Goal: Task Accomplishment & Management: Manage account settings

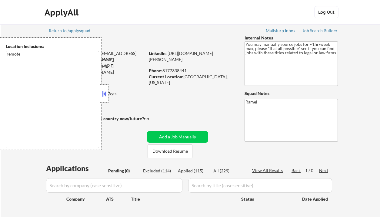
drag, startPoint x: 0, startPoint y: 0, endPoint x: 104, endPoint y: 95, distance: 141.3
click at [104, 95] on button at bounding box center [104, 93] width 7 height 9
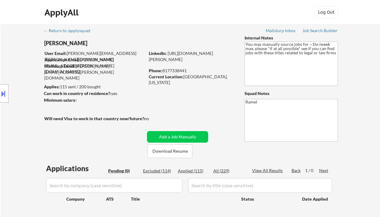
click at [197, 171] on div "Applied (115)" at bounding box center [193, 171] width 30 height 6
select select ""applied""
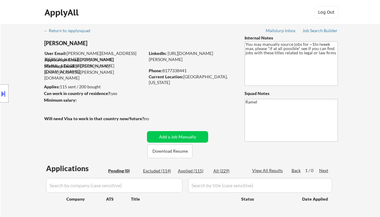
select select ""applied""
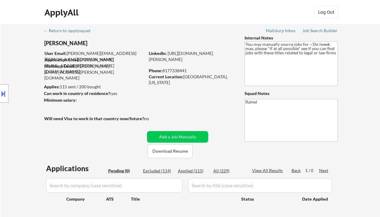
select select ""applied""
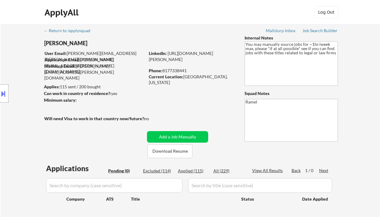
select select ""applied""
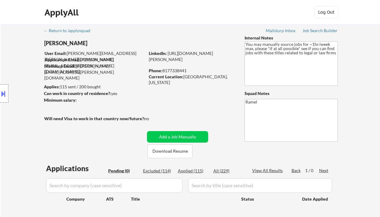
select select ""applied""
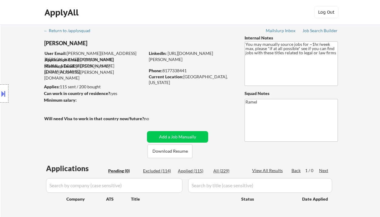
select select ""applied""
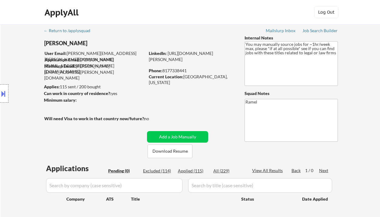
select select ""applied""
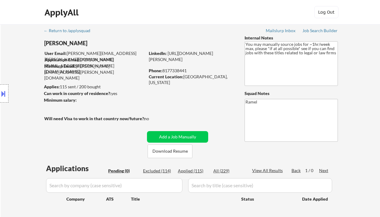
select select ""applied""
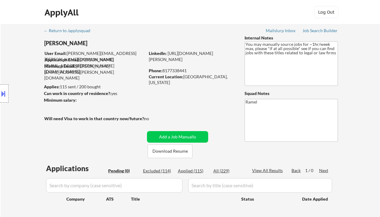
select select ""applied""
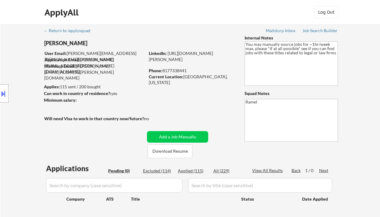
select select ""applied""
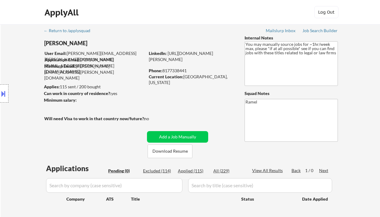
select select ""applied""
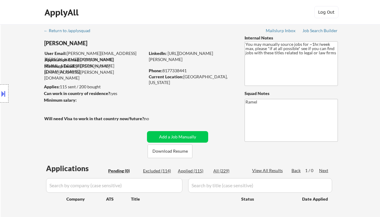
select select ""applied""
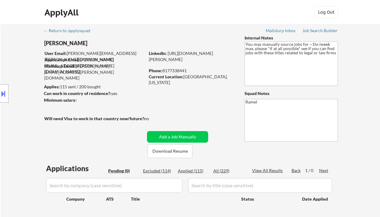
select select ""applied""
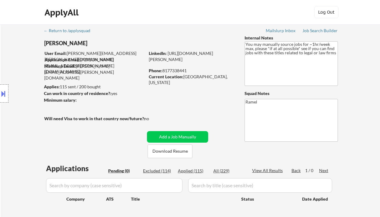
select select ""applied""
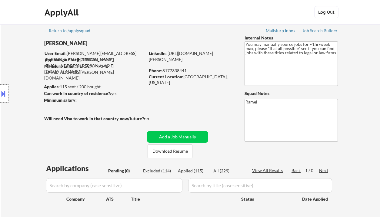
select select ""applied""
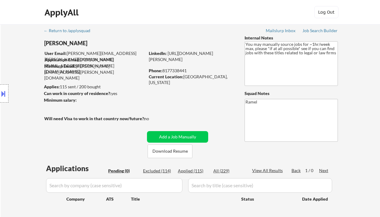
select select ""applied""
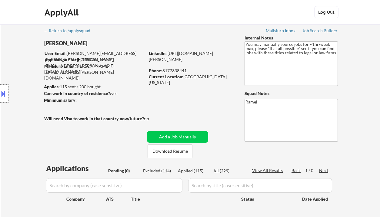
select select ""applied""
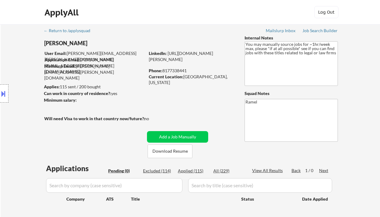
select select ""applied""
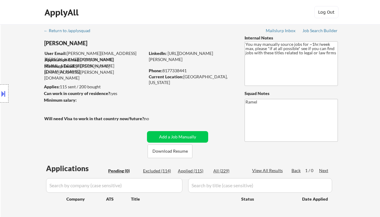
select select ""applied""
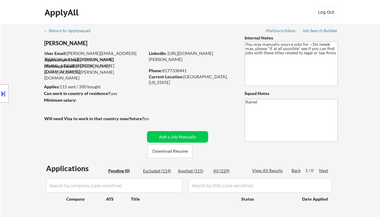
select select ""applied""
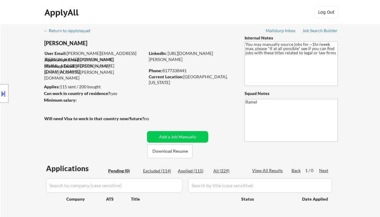
select select ""applied""
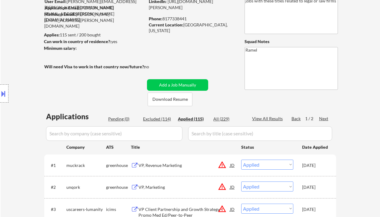
scroll to position [81, 0]
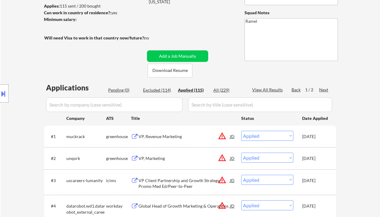
click at [264, 89] on div "View All Results" at bounding box center [268, 90] width 32 height 6
select select ""applied""
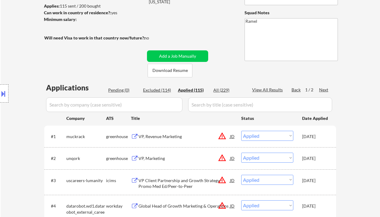
select select ""applied""
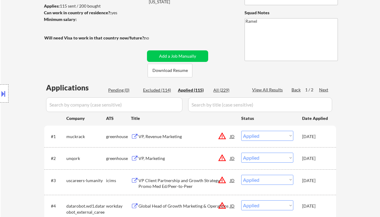
select select ""applied""
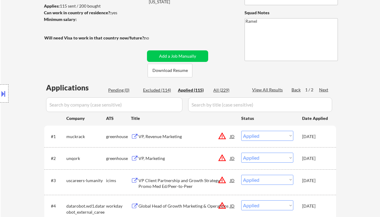
select select ""applied""
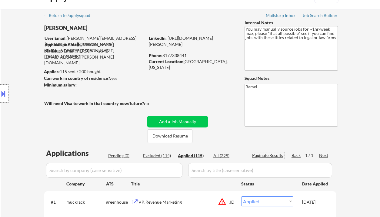
scroll to position [0, 0]
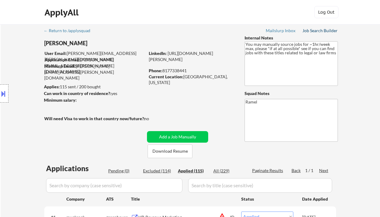
click at [320, 32] on div "Job Search Builder" at bounding box center [319, 30] width 35 height 4
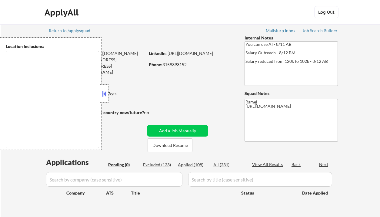
type textarea "remote"
click at [103, 95] on button at bounding box center [104, 93] width 7 height 9
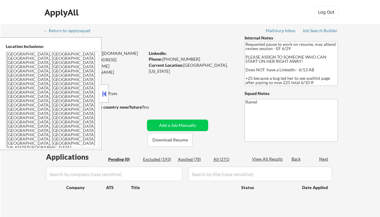
click at [106, 93] on button at bounding box center [104, 93] width 7 height 9
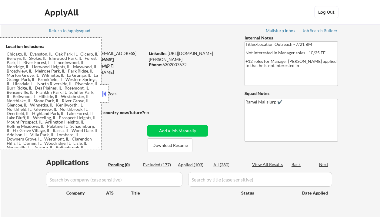
click at [107, 93] on button at bounding box center [104, 93] width 7 height 9
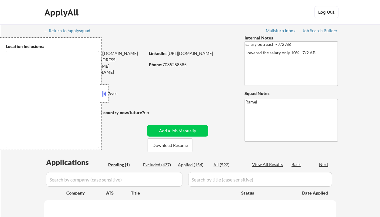
click at [104, 98] on button at bounding box center [104, 93] width 7 height 9
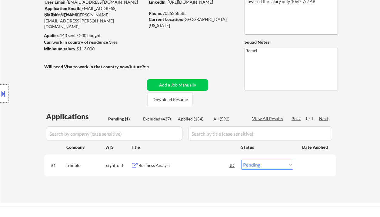
scroll to position [81, 0]
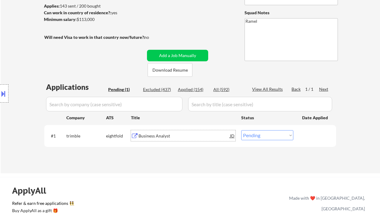
click at [188, 136] on div "Business Analyst" at bounding box center [184, 136] width 92 height 6
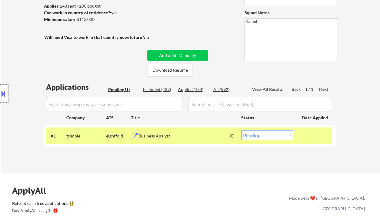
click at [269, 135] on select "Choose an option... Pending Applied Excluded (Questions) Excluded (Expired) Exc…" at bounding box center [267, 135] width 52 height 10
select select ""excluded__bad_match_""
click at [241, 130] on select "Choose an option... Pending Applied Excluded (Questions) Excluded (Expired) Exc…" at bounding box center [267, 135] width 52 height 10
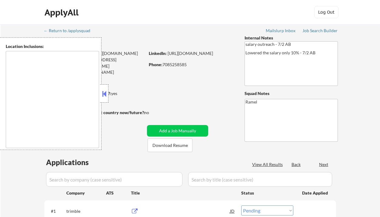
select select ""pending""
type textarea "[GEOGRAPHIC_DATA], [GEOGRAPHIC_DATA], [GEOGRAPHIC_DATA] [GEOGRAPHIC_DATA], [GEO…"
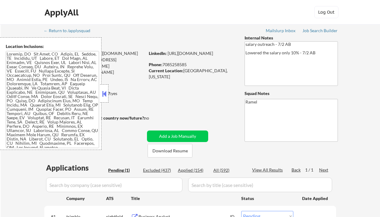
click at [101, 96] on button at bounding box center [104, 93] width 7 height 9
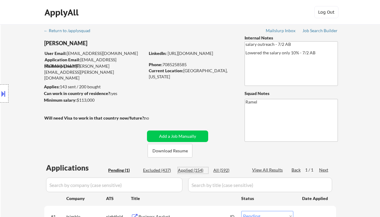
click at [198, 170] on div "Applied (154)" at bounding box center [193, 170] width 30 height 6
select select ""applied""
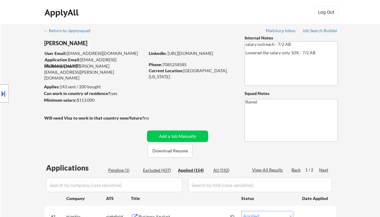
select select ""applied""
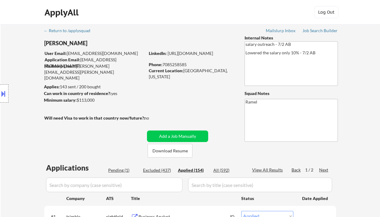
select select ""applied""
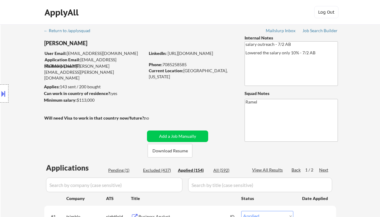
select select ""applied""
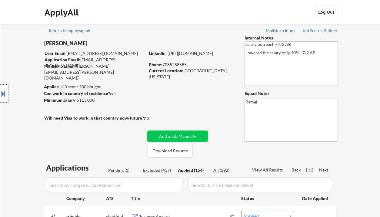
select select ""applied""
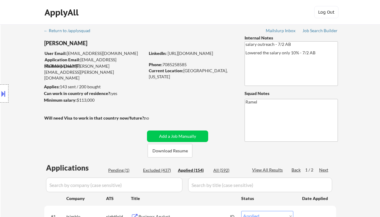
select select ""applied""
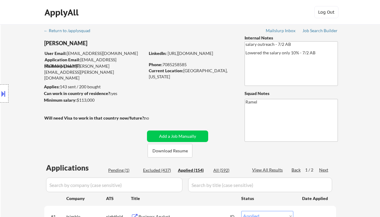
select select ""applied""
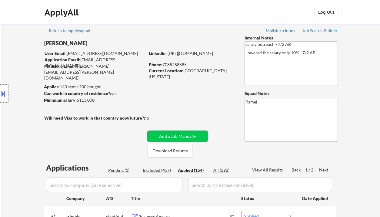
select select ""applied""
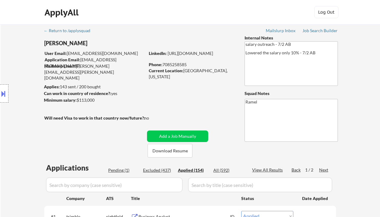
select select ""applied""
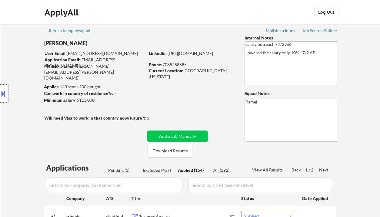
select select ""applied""
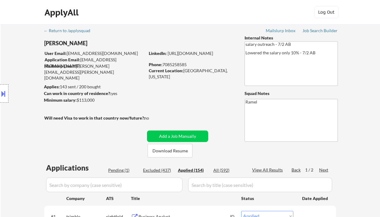
select select ""applied""
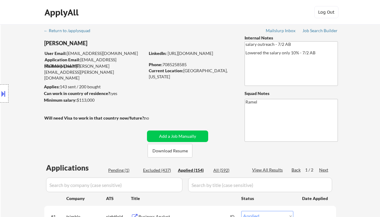
select select ""applied""
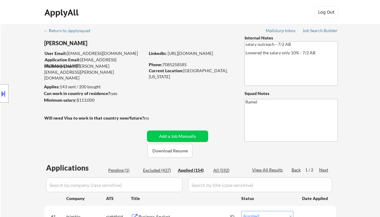
select select ""applied""
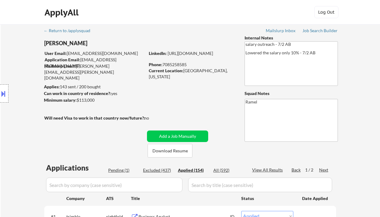
select select ""applied""
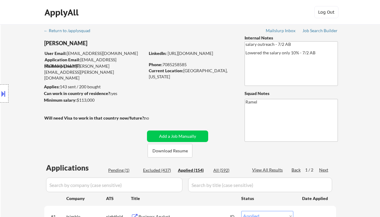
select select ""applied""
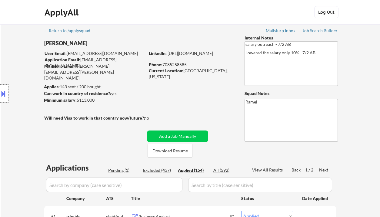
select select ""applied""
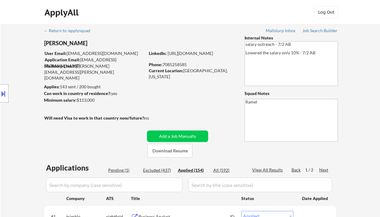
select select ""applied""
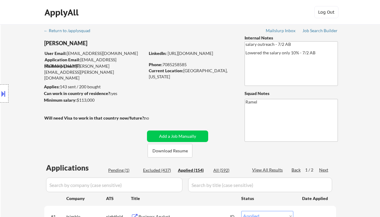
select select ""applied""
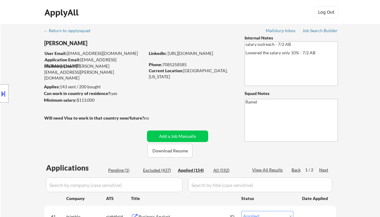
select select ""applied""
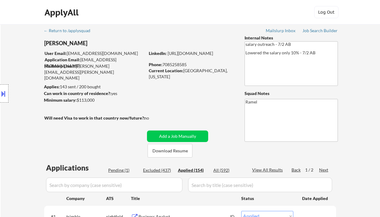
select select ""applied""
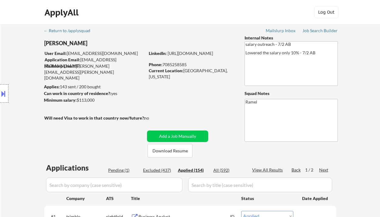
select select ""applied""
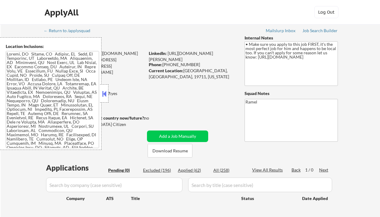
click at [106, 94] on button at bounding box center [104, 93] width 7 height 9
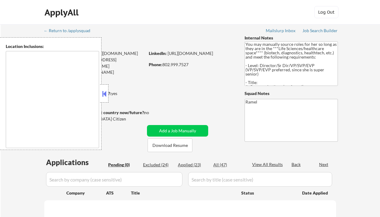
type textarea "[GEOGRAPHIC_DATA], [GEOGRAPHIC_DATA] [GEOGRAPHIC_DATA], [GEOGRAPHIC_DATA] [GEOG…"
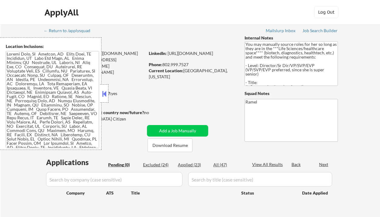
click at [104, 95] on button at bounding box center [104, 93] width 7 height 9
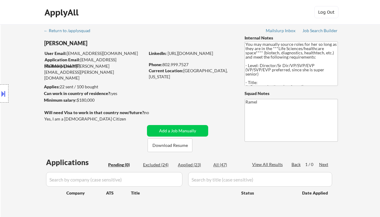
click at [198, 162] on div "Applied (23)" at bounding box center [193, 165] width 30 height 6
select select ""applied""
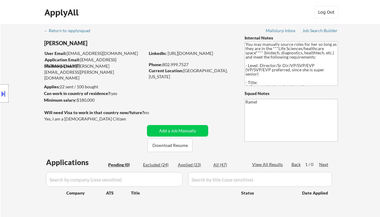
select select ""applied""
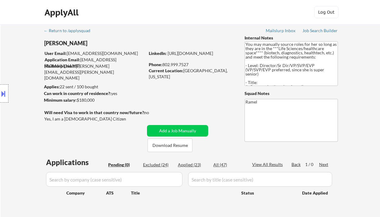
select select ""applied""
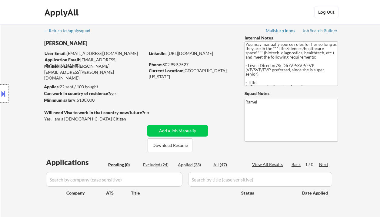
select select ""applied""
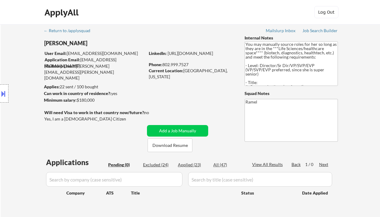
select select ""applied""
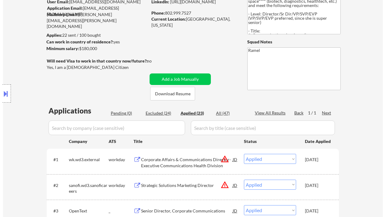
scroll to position [81, 0]
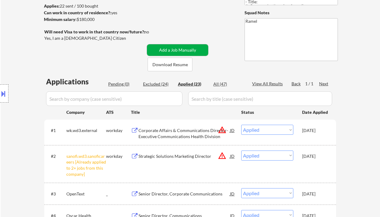
click at [178, 50] on button "Add a Job Manually" at bounding box center [177, 50] width 61 height 12
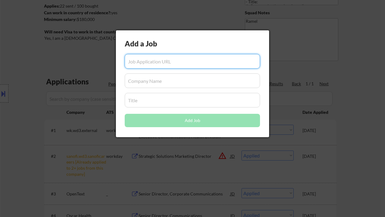
click at [185, 61] on input "input" at bounding box center [192, 61] width 135 height 15
paste input "[URL][DOMAIN_NAME]"
type input "[URL][DOMAIN_NAME]"
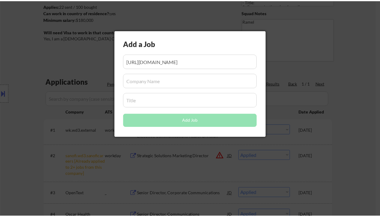
scroll to position [0, 0]
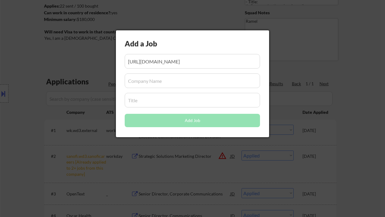
click at [163, 75] on input "input" at bounding box center [192, 80] width 135 height 15
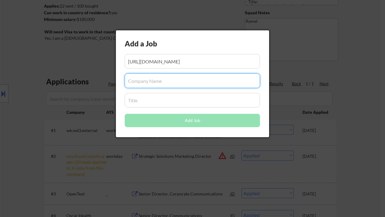
paste input "Grossman Solutions"
type input "Grossman Solutions"
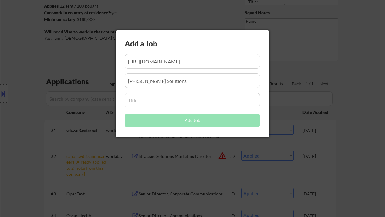
click at [133, 99] on input "input" at bounding box center [192, 100] width 135 height 15
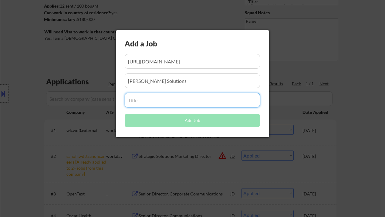
paste input "Communications Director"
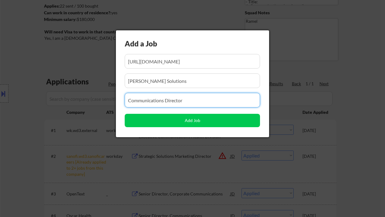
drag, startPoint x: 189, startPoint y: 102, endPoint x: 132, endPoint y: 97, distance: 57.1
click at [132, 97] on input "input" at bounding box center [192, 100] width 135 height 15
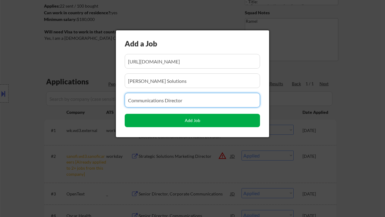
type input "Communications Director"
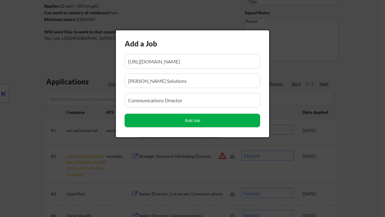
click at [151, 125] on button "Add Job" at bounding box center [192, 120] width 135 height 13
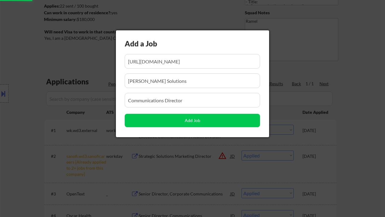
click at [349, 111] on div at bounding box center [192, 108] width 385 height 217
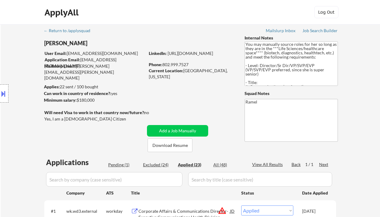
scroll to position [40, 0]
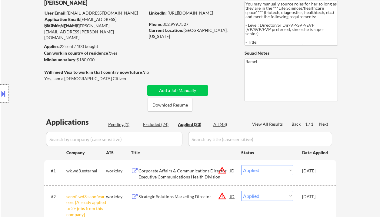
click at [118, 123] on div "Pending (1)" at bounding box center [123, 124] width 30 height 6
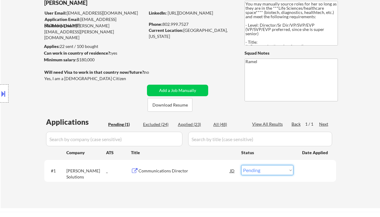
click at [253, 170] on select "Choose an option... Pending Applied Excluded (Questions) Excluded (Expired) Exc…" at bounding box center [267, 170] width 52 height 10
select select ""applied""
click at [241, 165] on select "Choose an option... Pending Applied Excluded (Questions) Excluded (Expired) Exc…" at bounding box center [267, 170] width 52 height 10
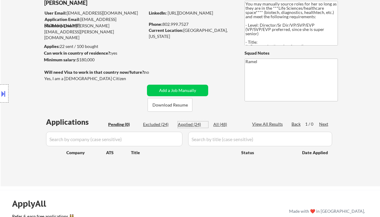
click at [189, 124] on div "Applied (24)" at bounding box center [193, 124] width 30 height 6
select select ""applied""
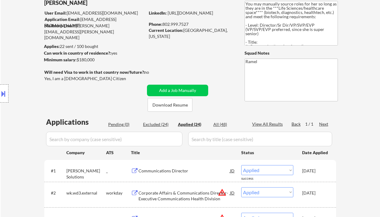
scroll to position [279, 0]
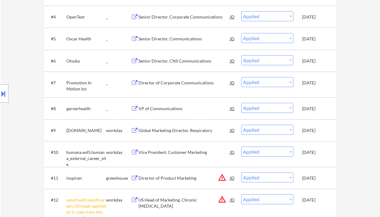
drag, startPoint x: 19, startPoint y: 52, endPoint x: 178, endPoint y: 64, distance: 159.5
click at [19, 52] on div "Location Inclusions:" at bounding box center [54, 93] width 108 height 112
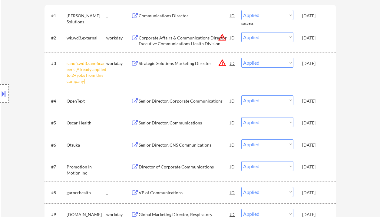
scroll to position [158, 0]
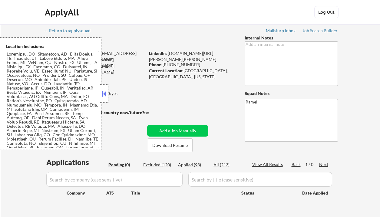
click at [103, 95] on button at bounding box center [104, 93] width 7 height 9
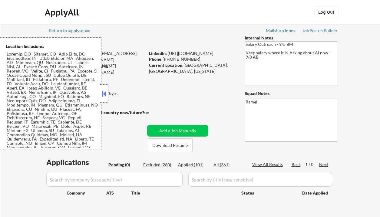
click at [106, 93] on button at bounding box center [104, 93] width 7 height 9
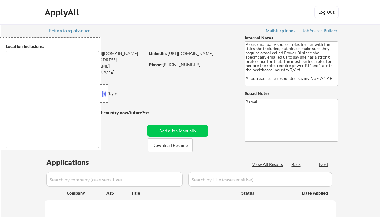
click at [105, 92] on button at bounding box center [104, 93] width 7 height 9
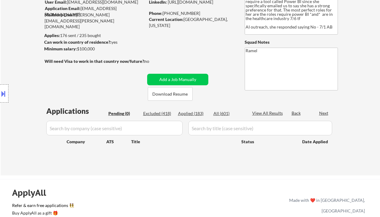
scroll to position [81, 0]
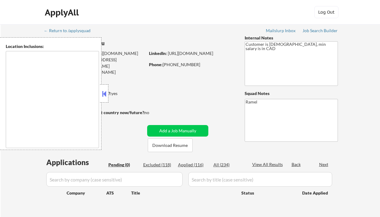
type textarea "[GEOGRAPHIC_DATA], ON [GEOGRAPHIC_DATA], ON [GEOGRAPHIC_DATA], ON [GEOGRAPHIC_D…"
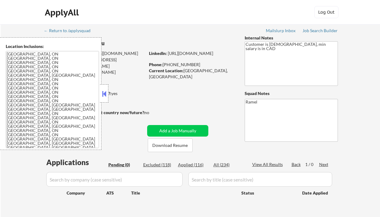
click at [105, 92] on button at bounding box center [104, 93] width 7 height 9
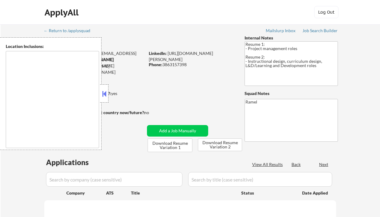
select select ""pending""
type textarea "[GEOGRAPHIC_DATA], [GEOGRAPHIC_DATA] [GEOGRAPHIC_DATA], [GEOGRAPHIC_DATA] [GEOG…"
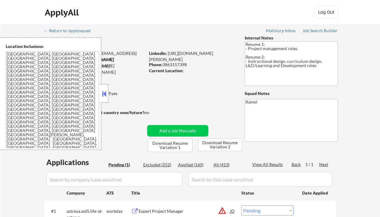
drag, startPoint x: 102, startPoint y: 95, endPoint x: 122, endPoint y: 98, distance: 20.5
click at [102, 95] on button at bounding box center [104, 93] width 7 height 9
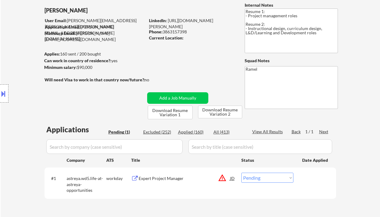
scroll to position [81, 0]
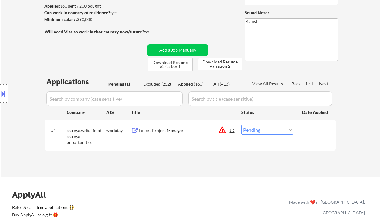
click at [178, 130] on div "Expert Project Manager" at bounding box center [185, 130] width 92 height 6
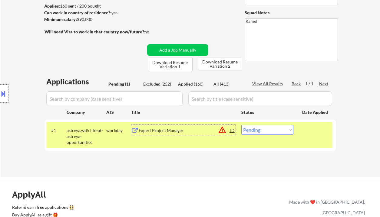
click at [270, 132] on select "Choose an option... Pending Applied Excluded (Questions) Excluded (Expired) Exc…" at bounding box center [268, 130] width 52 height 10
select select ""excluded__bad_match_""
click at [242, 125] on select "Choose an option... Pending Applied Excluded (Questions) Excluded (Expired) Exc…" at bounding box center [268, 130] width 52 height 10
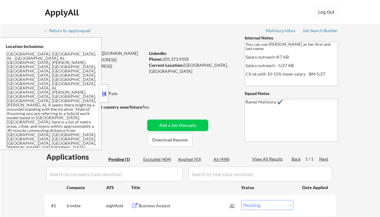
select select ""pending""
click at [104, 93] on button at bounding box center [104, 93] width 7 height 9
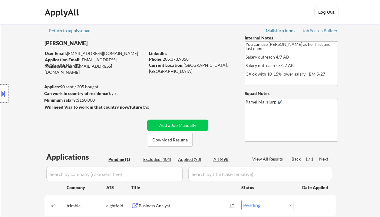
scroll to position [81, 0]
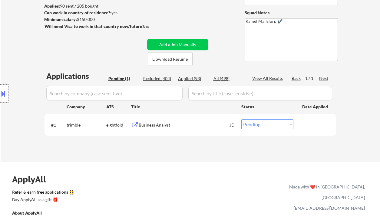
click at [170, 125] on div "Business Analyst" at bounding box center [185, 125] width 92 height 6
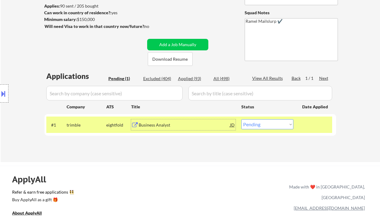
click at [192, 77] on div "Applied (93)" at bounding box center [193, 78] width 30 height 6
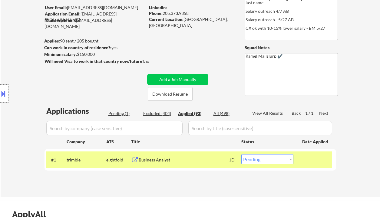
scroll to position [40, 0]
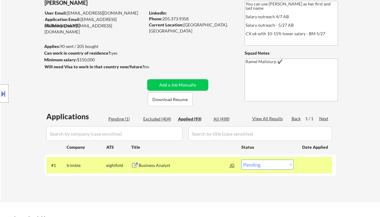
select select ""applied""
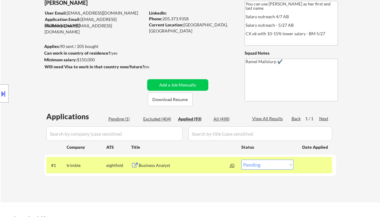
select select ""applied""
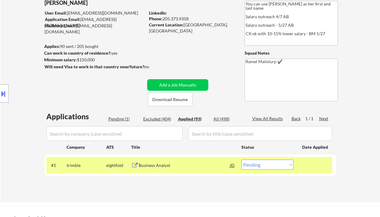
select select ""applied""
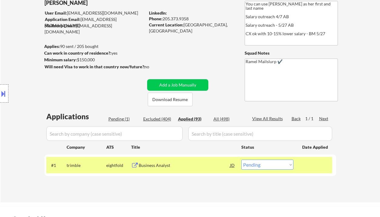
select select ""applied""
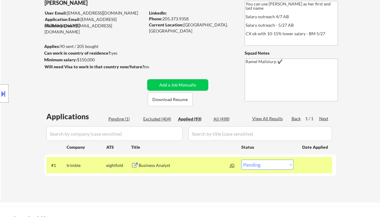
select select ""applied""
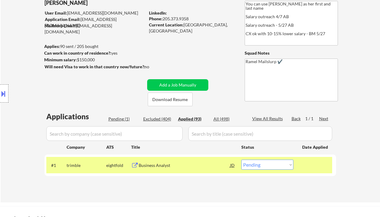
select select ""applied""
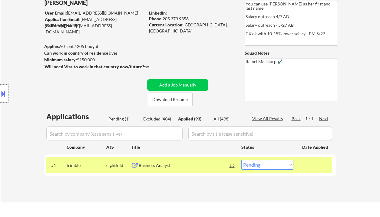
select select ""applied""
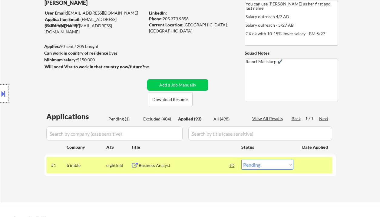
select select ""applied""
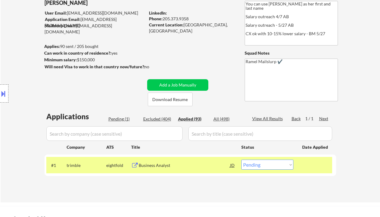
select select ""applied""
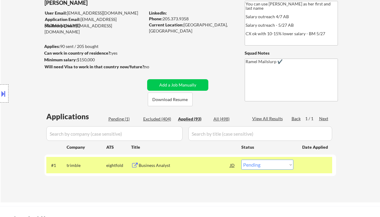
select select ""applied""
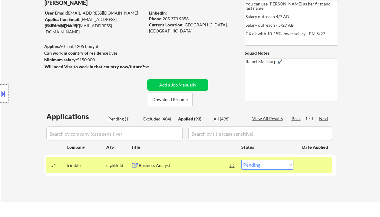
select select ""applied""
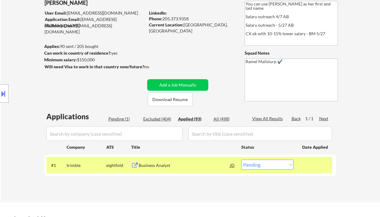
select select ""applied""
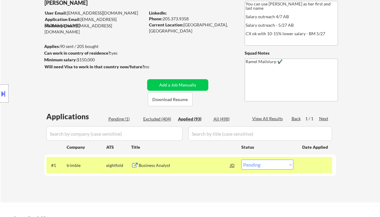
select select ""applied""
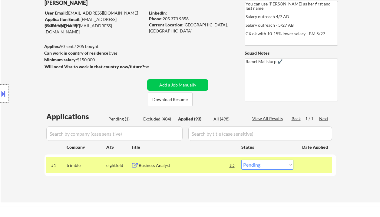
select select ""applied""
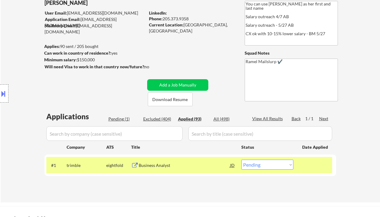
select select ""applied""
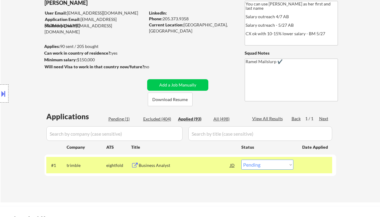
select select ""applied""
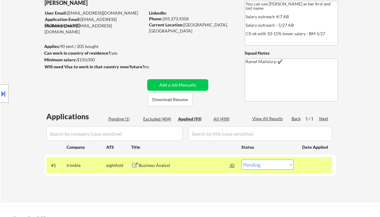
select select ""applied""
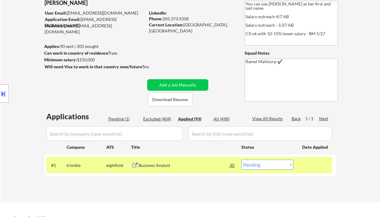
select select ""applied""
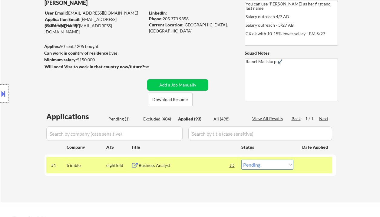
select select ""applied""
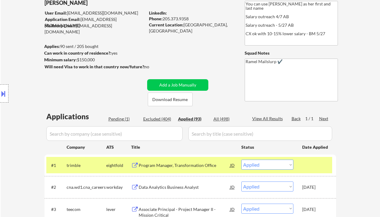
click at [194, 119] on div "Applied (93)" at bounding box center [193, 119] width 30 height 6
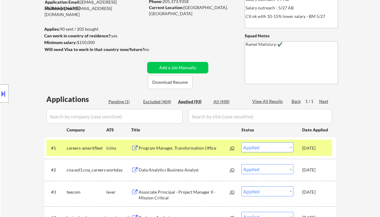
scroll to position [81, 0]
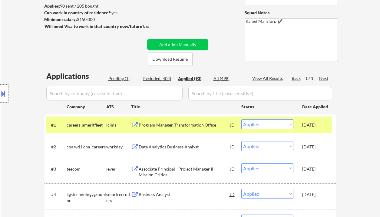
click at [122, 80] on div "Pending (1)" at bounding box center [123, 78] width 30 height 6
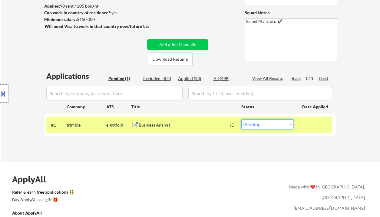
click at [254, 122] on select "Choose an option... Pending Applied Excluded (Questions) Excluded (Expired) Exc…" at bounding box center [268, 124] width 52 height 10
select select ""excluded__salary_""
click at [242, 119] on select "Choose an option... Pending Applied Excluded (Questions) Excluded (Expired) Exc…" at bounding box center [268, 124] width 52 height 10
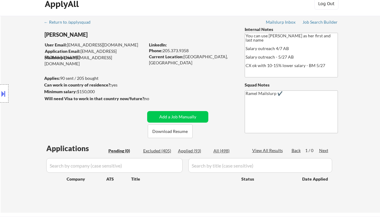
scroll to position [0, 0]
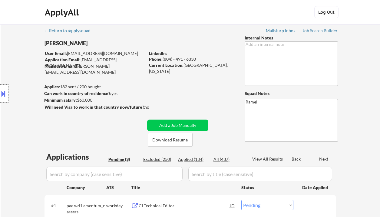
select select ""pending""
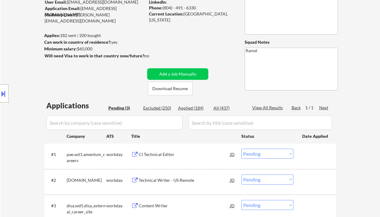
scroll to position [81, 0]
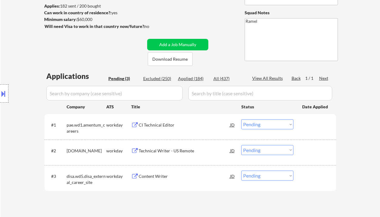
click at [166, 123] on div "CI Technical Editor" at bounding box center [185, 125] width 92 height 6
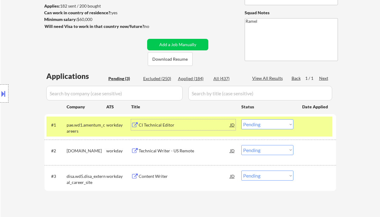
click at [247, 116] on div "#1 pae.wd1.amentum_careers workday CI Technical Editor JD Choose an option... P…" at bounding box center [189, 126] width 286 height 20
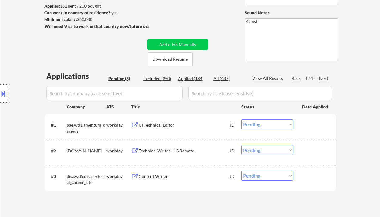
click at [255, 122] on select "Choose an option... Pending Applied Excluded (Questions) Excluded (Expired) Exc…" at bounding box center [268, 124] width 52 height 10
click at [242, 119] on select "Choose an option... Pending Applied Excluded (Questions) Excluded (Expired) Exc…" at bounding box center [268, 124] width 52 height 10
click at [178, 150] on div "Technical Writer - US Remote" at bounding box center [185, 151] width 92 height 6
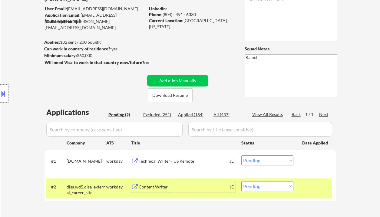
scroll to position [40, 0]
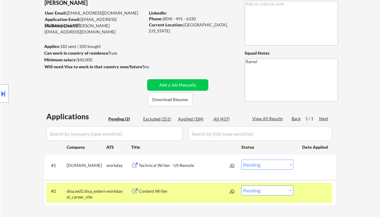
drag, startPoint x: 197, startPoint y: 19, endPoint x: 165, endPoint y: 18, distance: 32.4
click at [165, 18] on div "Phone: (804) - 491 - 6330" at bounding box center [192, 19] width 86 height 6
copy div "804) - 491 - 6330"
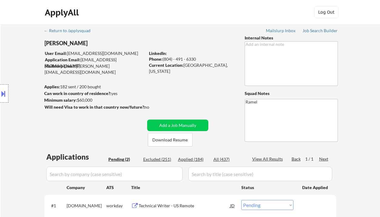
scroll to position [81, 0]
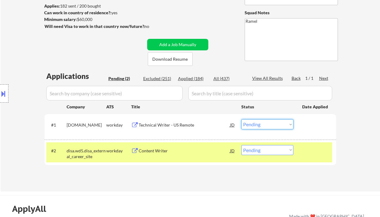
drag, startPoint x: 256, startPoint y: 127, endPoint x: 259, endPoint y: 127, distance: 3.3
click at [256, 127] on select "Choose an option... Pending Applied Excluded (Questions) Excluded (Expired) Exc…" at bounding box center [268, 124] width 52 height 10
click at [242, 119] on select "Choose an option... Pending Applied Excluded (Questions) Excluded (Expired) Exc…" at bounding box center [268, 124] width 52 height 10
click at [163, 150] on div "Content Writer" at bounding box center [185, 151] width 92 height 6
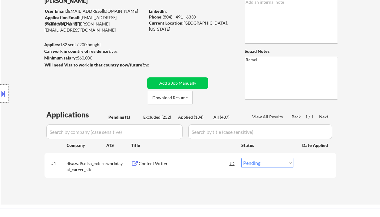
scroll to position [0, 0]
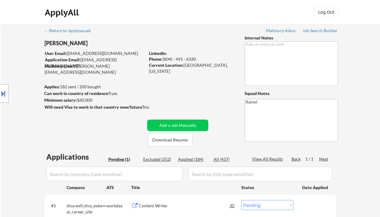
drag, startPoint x: 199, startPoint y: 56, endPoint x: 164, endPoint y: 57, distance: 35.5
click at [164, 57] on div "Phone: (804) - 491 - 6330" at bounding box center [192, 59] width 86 height 6
copy div "(804) - 491 - 6330"
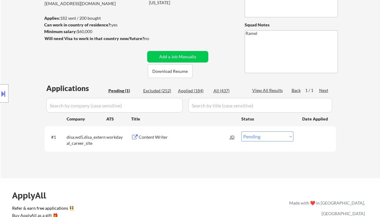
scroll to position [81, 0]
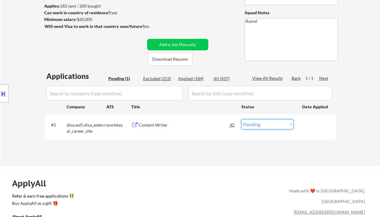
drag, startPoint x: 255, startPoint y: 123, endPoint x: 257, endPoint y: 128, distance: 5.8
click at [255, 123] on select "Choose an option... Pending Applied Excluded (Questions) Excluded (Expired) Exc…" at bounding box center [268, 124] width 52 height 10
select select ""applied""
click at [242, 119] on select "Choose an option... Pending Applied Excluded (Questions) Excluded (Expired) Exc…" at bounding box center [268, 124] width 52 height 10
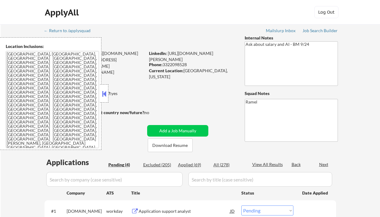
select select ""pending""
click at [104, 96] on button at bounding box center [104, 93] width 7 height 9
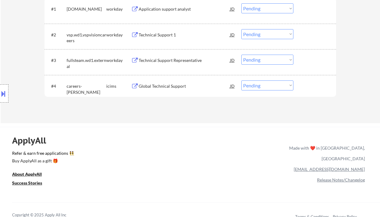
scroll to position [121, 0]
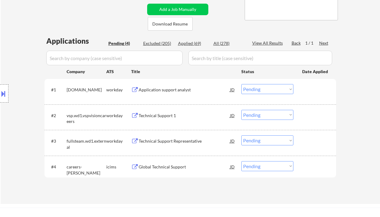
click at [167, 86] on div "Application support analyst" at bounding box center [185, 89] width 92 height 11
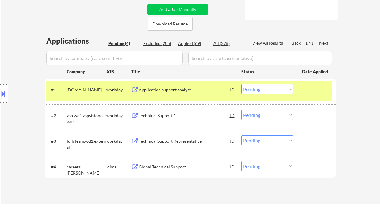
click at [249, 90] on select "Choose an option... Pending Applied Excluded (Questions) Excluded (Expired) Exc…" at bounding box center [268, 89] width 52 height 10
click at [242, 84] on select "Choose an option... Pending Applied Excluded (Questions) Excluded (Expired) Exc…" at bounding box center [268, 89] width 52 height 10
click at [158, 116] on div "Technical Support 1" at bounding box center [185, 115] width 92 height 6
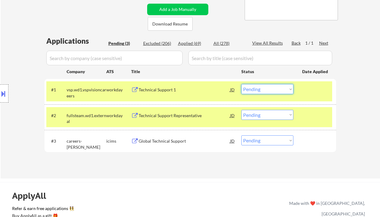
drag, startPoint x: 269, startPoint y: 91, endPoint x: 271, endPoint y: 94, distance: 3.1
click at [269, 91] on select "Choose an option... Pending Applied Excluded (Questions) Excluded (Expired) Exc…" at bounding box center [268, 89] width 52 height 10
click at [242, 84] on select "Choose an option... Pending Applied Excluded (Questions) Excluded (Expired) Exc…" at bounding box center [268, 89] width 52 height 10
click at [180, 116] on div "Technical Support Representative" at bounding box center [185, 115] width 92 height 6
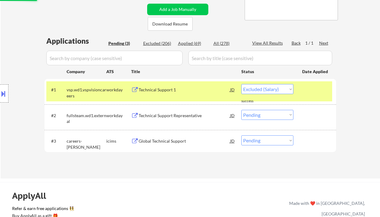
select select ""pending""
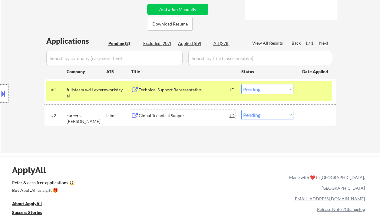
click at [185, 116] on div "Global Technical Support" at bounding box center [185, 115] width 92 height 6
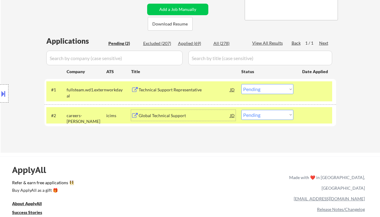
click at [272, 117] on select "Choose an option... Pending Applied Excluded (Questions) Excluded (Expired) Exc…" at bounding box center [268, 115] width 52 height 10
select select ""excluded__bad_match_""
click at [242, 110] on select "Choose an option... Pending Applied Excluded (Questions) Excluded (Expired) Exc…" at bounding box center [268, 115] width 52 height 10
drag, startPoint x: 263, startPoint y: 92, endPoint x: 266, endPoint y: 94, distance: 4.0
click at [263, 92] on select "Choose an option... Pending Applied Excluded (Questions) Excluded (Expired) Exc…" at bounding box center [268, 89] width 52 height 10
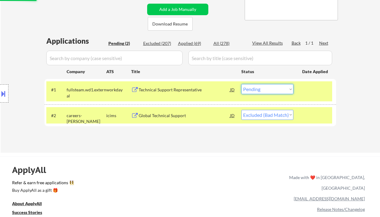
select select ""excluded__other_""
click at [242, 84] on select "Choose an option... Pending Applied Excluded (Questions) Excluded (Expired) Exc…" at bounding box center [268, 89] width 52 height 10
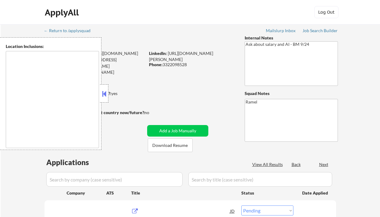
select select ""pending""
type textarea "[GEOGRAPHIC_DATA], [GEOGRAPHIC_DATA], [GEOGRAPHIC_DATA] [GEOGRAPHIC_DATA], [GEO…"
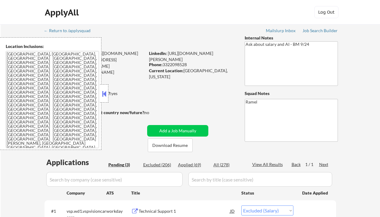
select select ""pending""
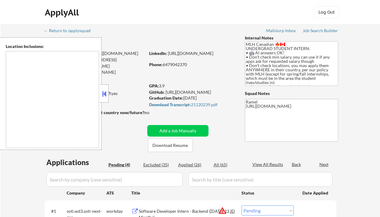
select select ""pending""
type textarea "country:CA country:[GEOGRAPHIC_DATA]"
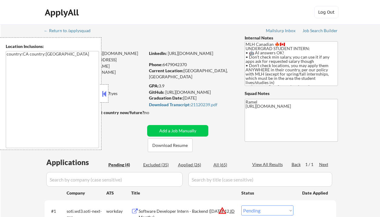
click at [107, 93] on button at bounding box center [104, 93] width 7 height 9
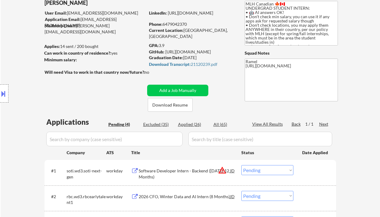
scroll to position [81, 0]
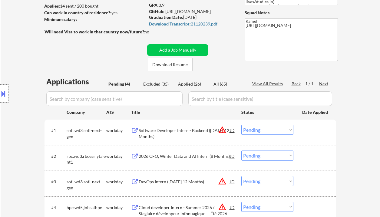
click at [5, 95] on button at bounding box center [3, 93] width 7 height 10
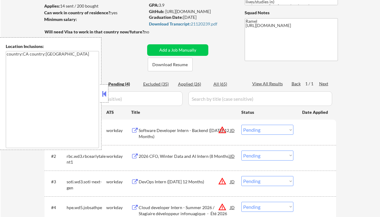
click at [103, 96] on button at bounding box center [104, 93] width 7 height 9
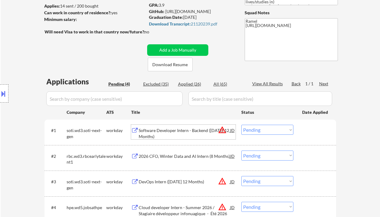
click at [168, 134] on div "Software Developer Intern - Backend ([DATE] 12 Months)" at bounding box center [185, 133] width 92 height 12
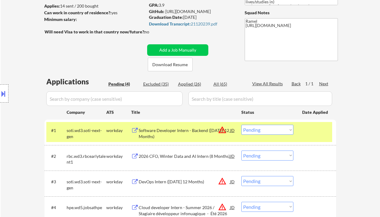
click at [5, 95] on button at bounding box center [3, 93] width 7 height 10
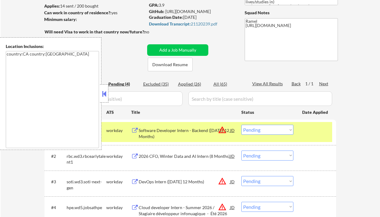
click at [104, 94] on button at bounding box center [104, 93] width 7 height 9
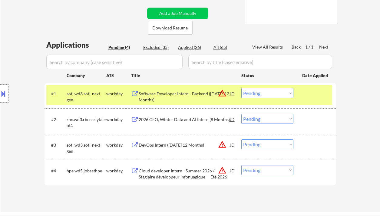
scroll to position [121, 0]
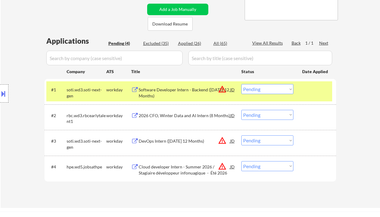
click at [262, 92] on select "Choose an option... Pending Applied Excluded (Questions) Excluded (Expired) Exc…" at bounding box center [268, 89] width 52 height 10
click at [242, 84] on select "Choose an option... Pending Applied Excluded (Questions) Excluded (Expired) Exc…" at bounding box center [268, 89] width 52 height 10
click at [189, 117] on div "2026 CFO, Winter Data and AI Intern (8 Months)" at bounding box center [185, 115] width 92 height 6
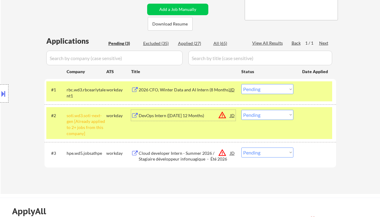
drag, startPoint x: 264, startPoint y: 88, endPoint x: 269, endPoint y: 94, distance: 7.8
click at [264, 88] on select "Choose an option... Pending Applied Excluded (Questions) Excluded (Expired) Exc…" at bounding box center [268, 89] width 52 height 10
click at [242, 84] on select "Choose an option... Pending Applied Excluded (Questions) Excluded (Expired) Exc…" at bounding box center [268, 89] width 52 height 10
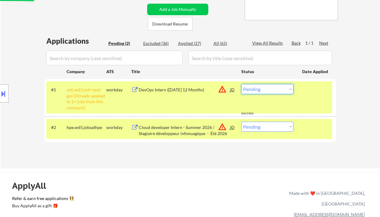
drag, startPoint x: 259, startPoint y: 87, endPoint x: 262, endPoint y: 94, distance: 7.4
click at [259, 87] on select "Choose an option... Pending Applied Excluded (Questions) Excluded (Expired) Exc…" at bounding box center [268, 89] width 52 height 10
select select ""excluded__other_""
click at [242, 84] on select "Choose an option... Pending Applied Excluded (Questions) Excluded (Expired) Exc…" at bounding box center [268, 89] width 52 height 10
click at [176, 133] on div "Cloud developer Intern - Summer 2026 / Stagiaire développeur infonuagique - Été…" at bounding box center [185, 130] width 92 height 12
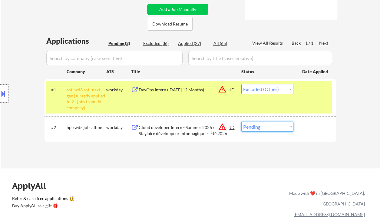
click at [263, 129] on select "Choose an option... Pending Applied Excluded (Questions) Excluded (Expired) Exc…" at bounding box center [268, 127] width 52 height 10
select select ""excluded__other_""
click at [242, 122] on select "Choose an option... Pending Applied Excluded (Questions) Excluded (Expired) Exc…" at bounding box center [268, 127] width 52 height 10
click at [193, 167] on div "← Return to /applysquad Mailslurp Inbox Job Search Builder Anand Tandon User Em…" at bounding box center [191, 35] width 380 height 265
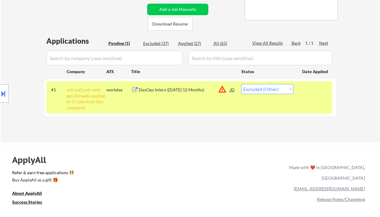
click at [11, 59] on div "Location Inclusions: country:[GEOGRAPHIC_DATA] country:[GEOGRAPHIC_DATA]" at bounding box center [54, 93] width 108 height 112
click at [195, 43] on div "Applied (27)" at bounding box center [193, 43] width 30 height 6
select select ""applied""
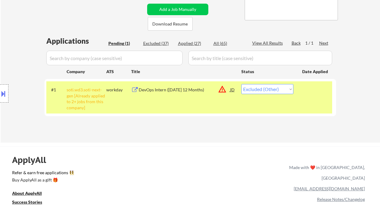
select select ""applied""
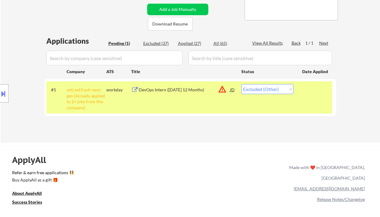
select select ""applied""
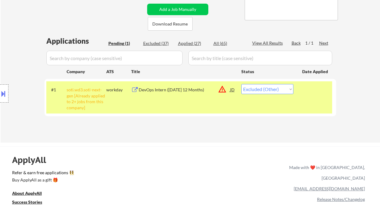
select select ""applied""
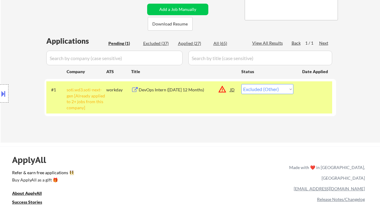
select select ""applied""
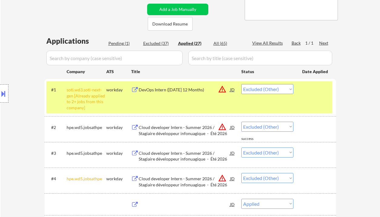
select select ""applied""
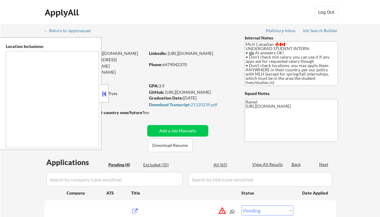
select select ""pending""
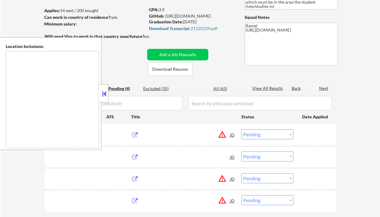
type textarea "country:CA country:[GEOGRAPHIC_DATA]"
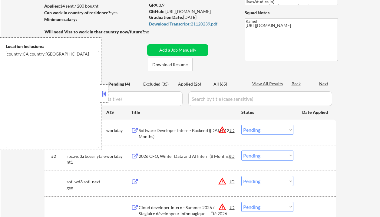
scroll to position [81, 0]
click at [196, 82] on div "Applied (26)" at bounding box center [193, 84] width 30 height 6
click at [105, 92] on button at bounding box center [104, 93] width 7 height 9
select select ""applied""
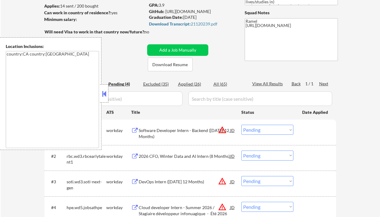
select select ""applied""
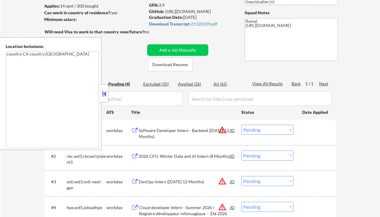
select select ""applied""
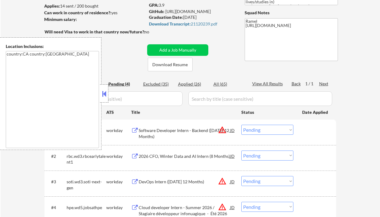
select select ""applied""
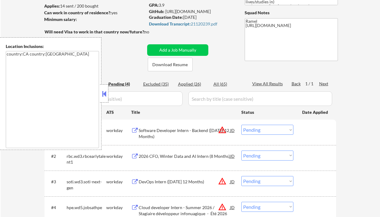
select select ""applied""
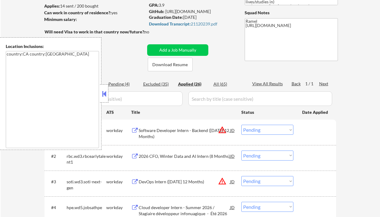
select select ""applied""
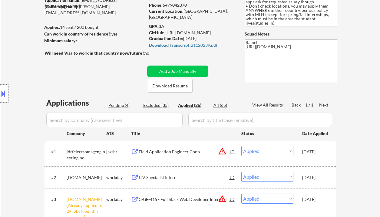
scroll to position [19, 0]
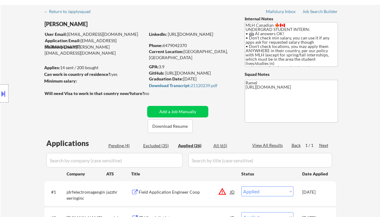
drag, startPoint x: 22, startPoint y: 45, endPoint x: 58, endPoint y: 53, distance: 37.2
click at [22, 45] on div "Location Inclusions: country:CA country:US" at bounding box center [54, 93] width 108 height 112
click at [178, 44] on div "Phone: 6479042370" at bounding box center [192, 45] width 86 height 6
copy div "6479042370"
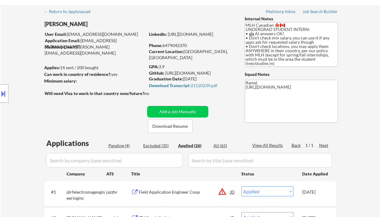
select select ""applied""
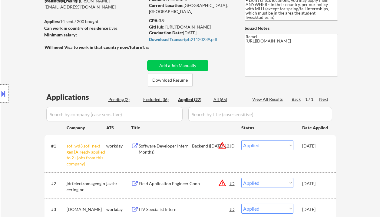
scroll to position [100, 0]
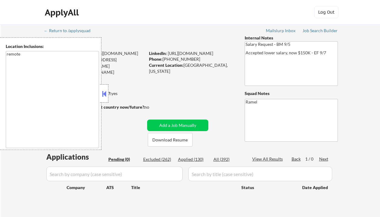
click at [106, 90] on button at bounding box center [104, 93] width 7 height 9
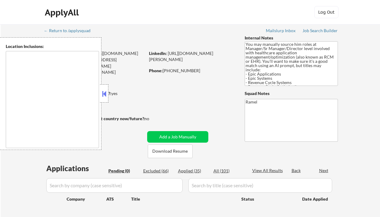
click at [104, 92] on button at bounding box center [104, 93] width 7 height 9
